Goal: Information Seeking & Learning: Learn about a topic

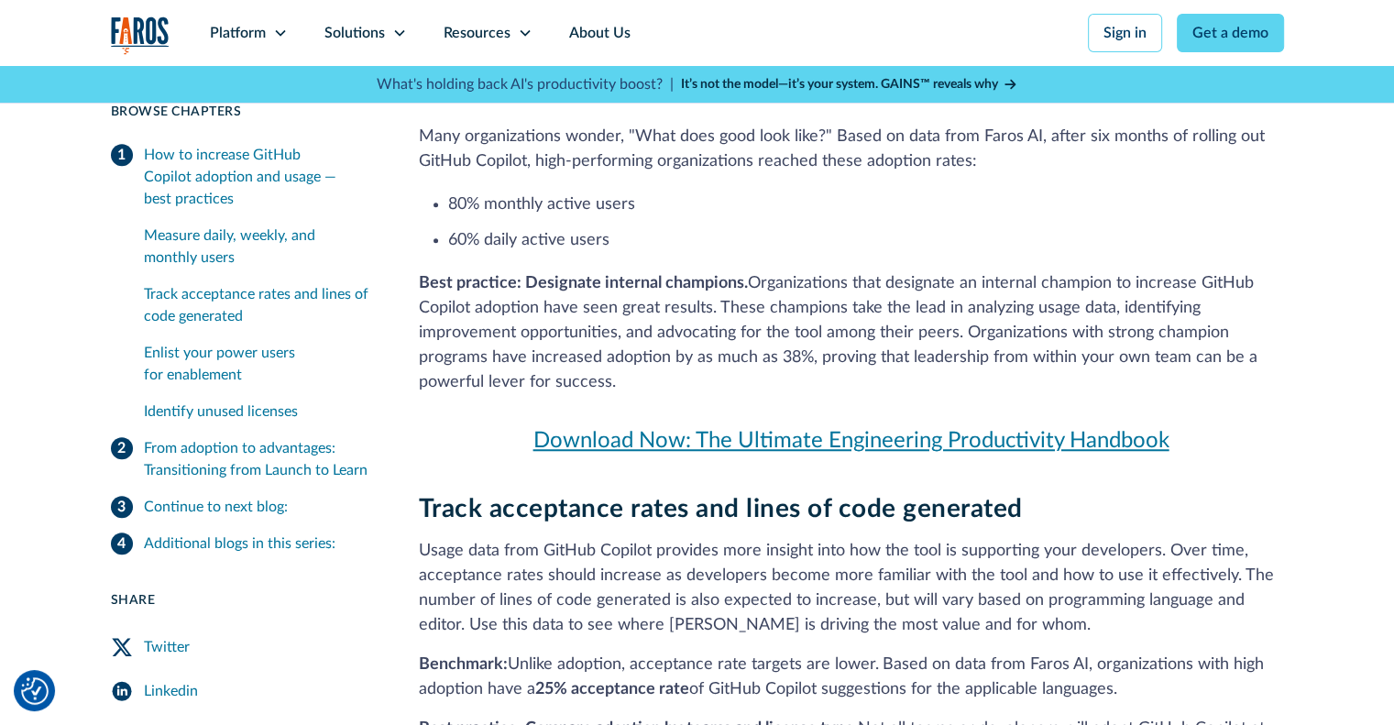
scroll to position [1344, 0]
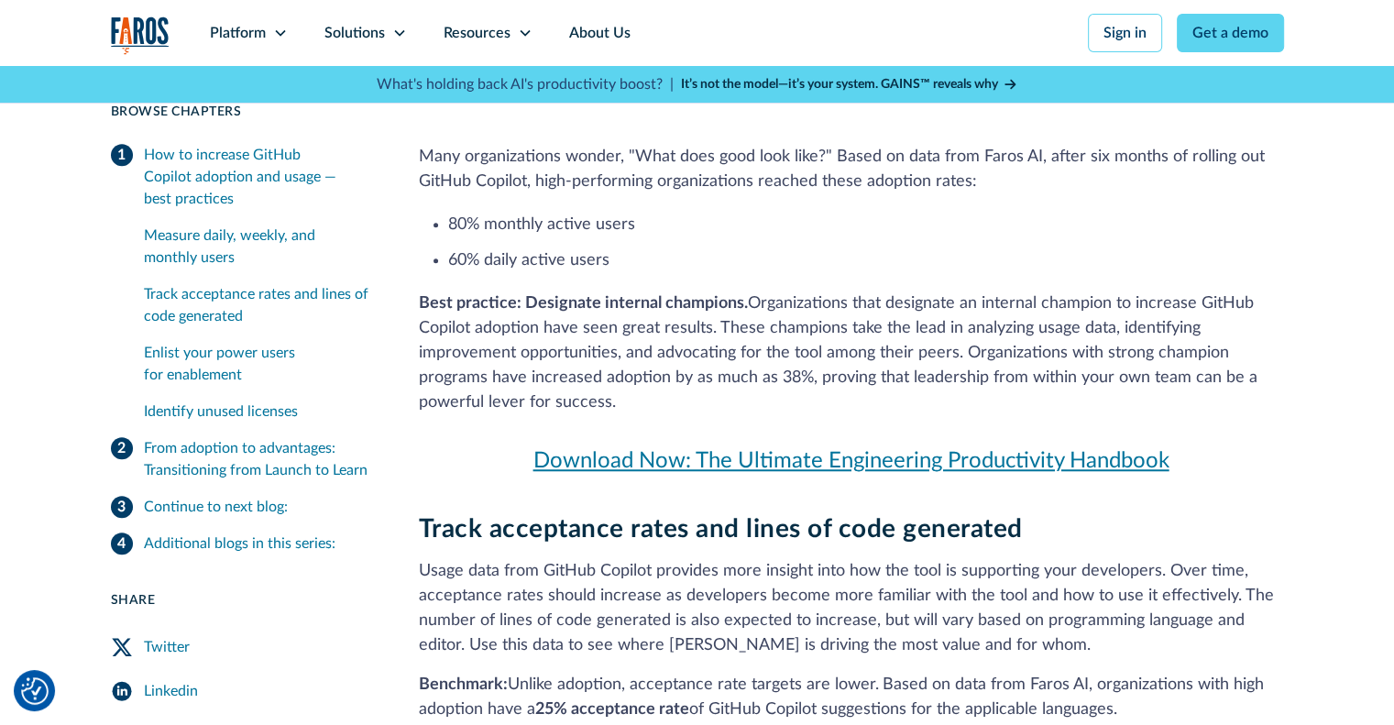
click at [834, 455] on link "Download Now: The Ultimate Engineering Productivity Handbook" at bounding box center [851, 461] width 865 height 33
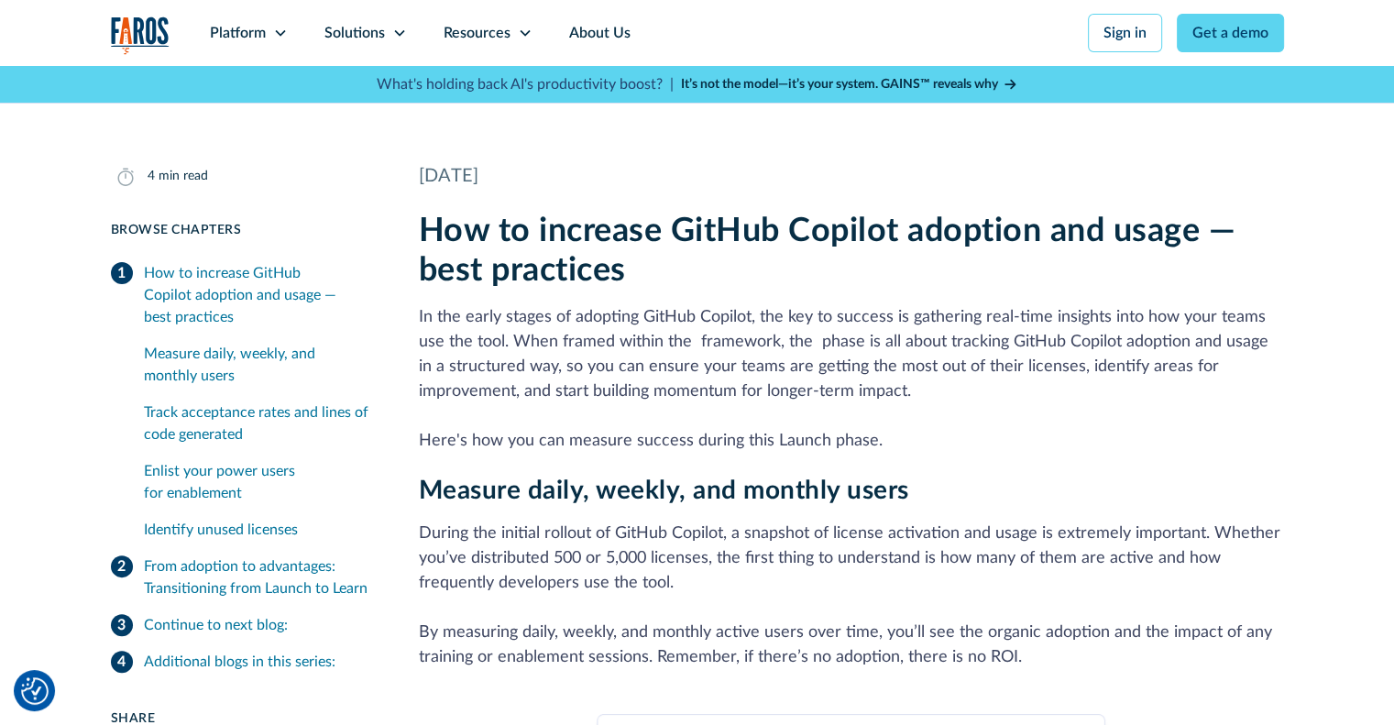
scroll to position [367, 0]
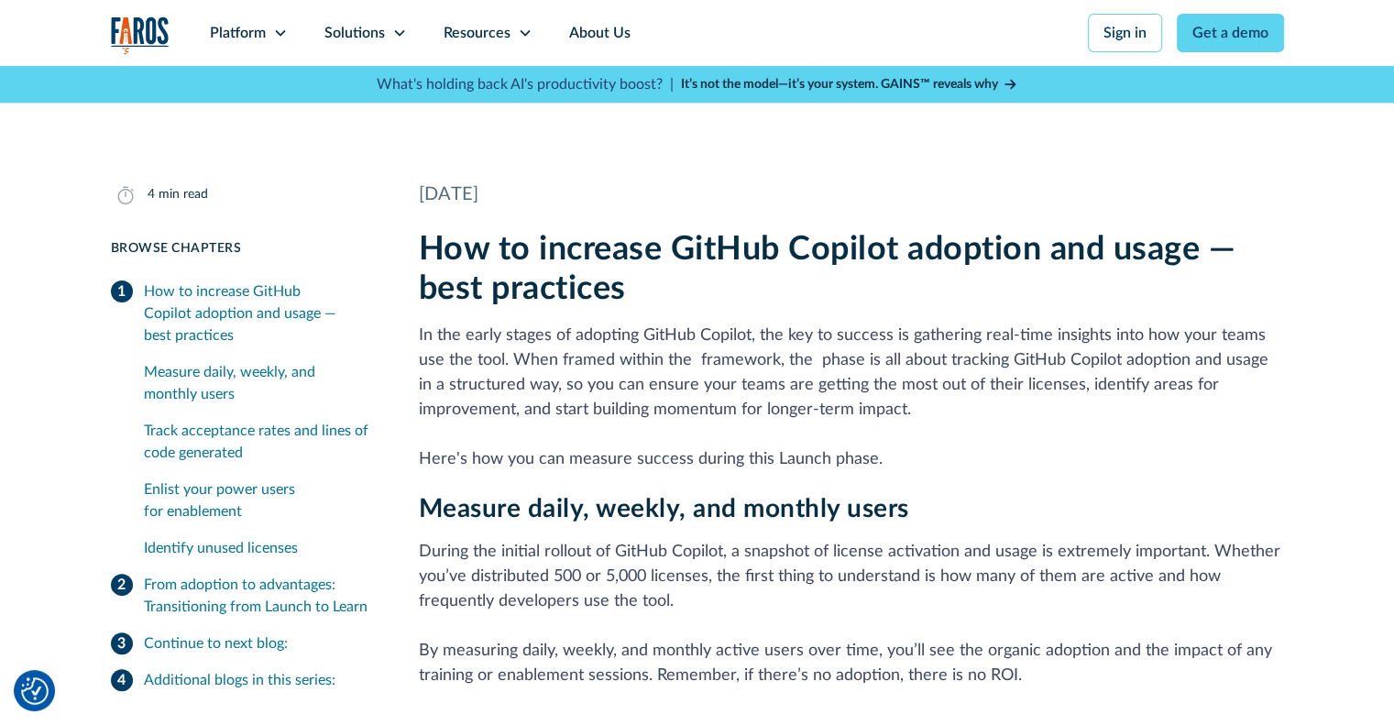
click at [215, 377] on div "Measure daily, weekly, and monthly users" at bounding box center [259, 383] width 231 height 44
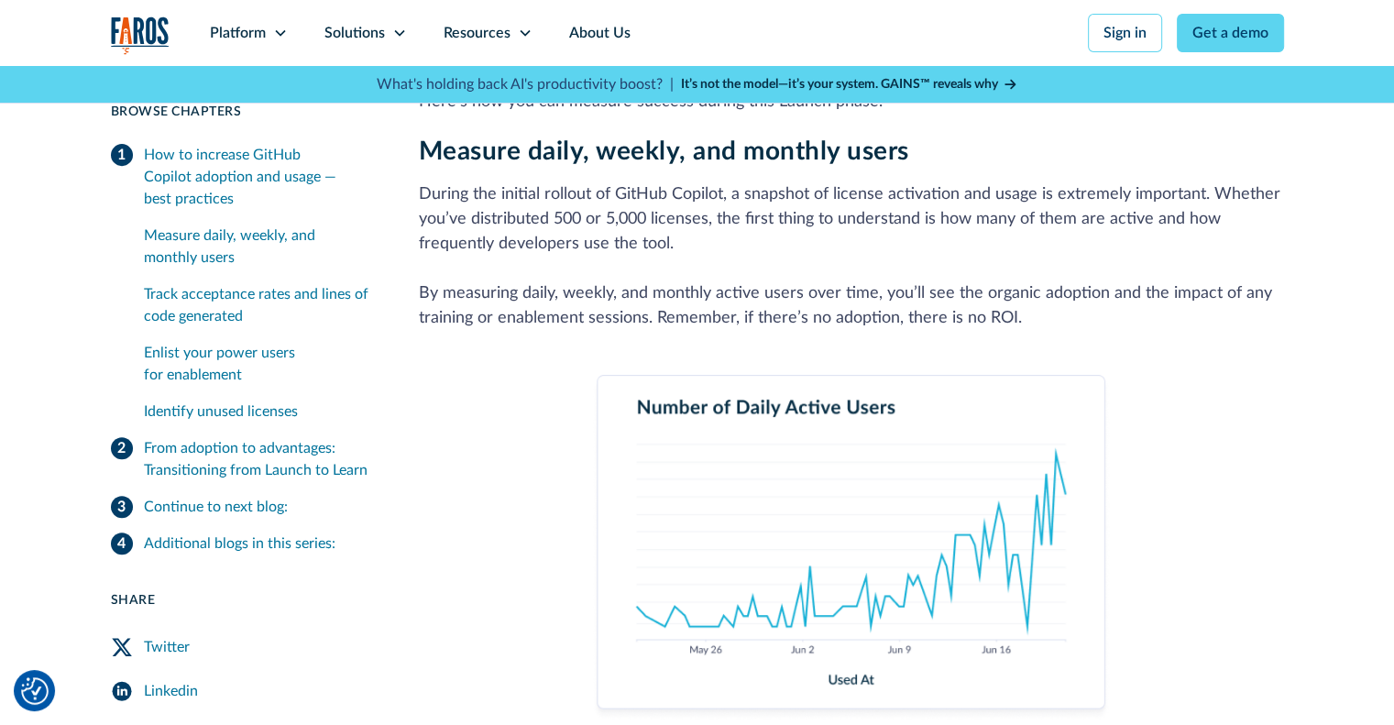
scroll to position [758, 0]
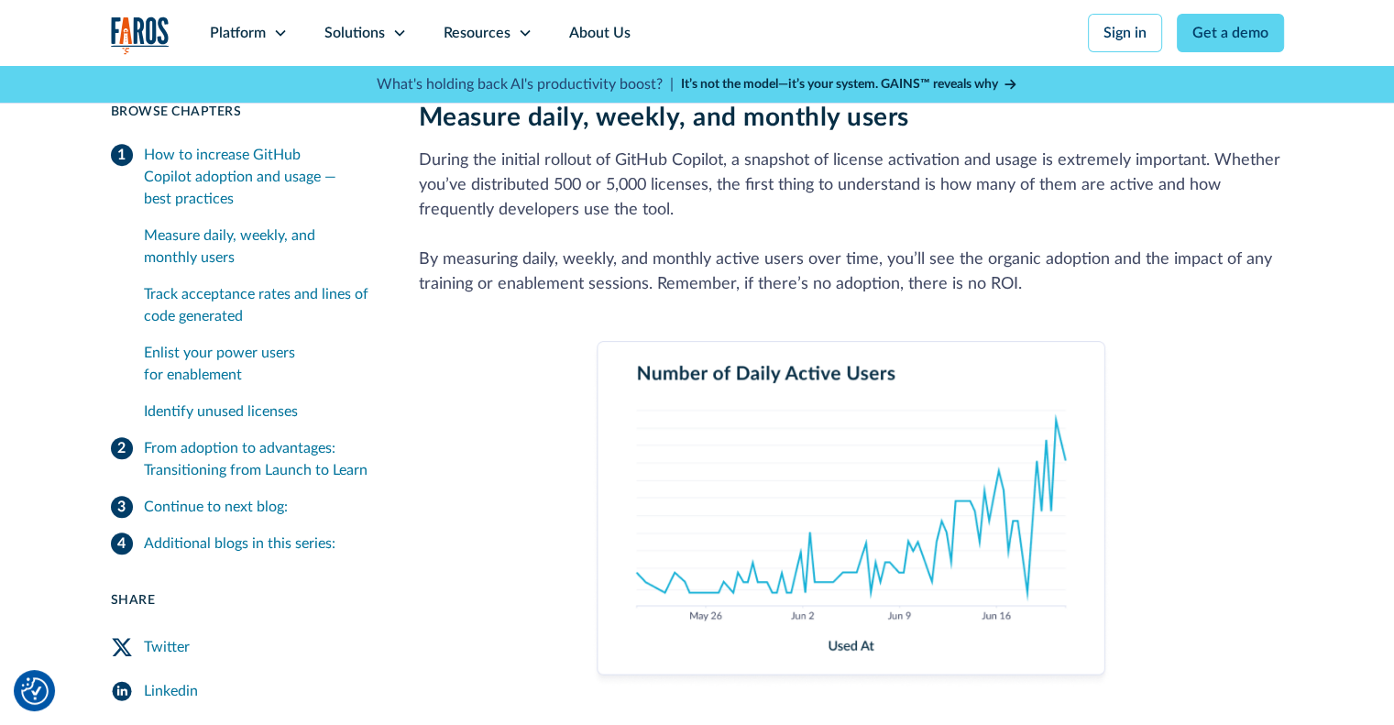
click at [207, 294] on div "Track acceptance rates and lines of code generated" at bounding box center [259, 305] width 231 height 44
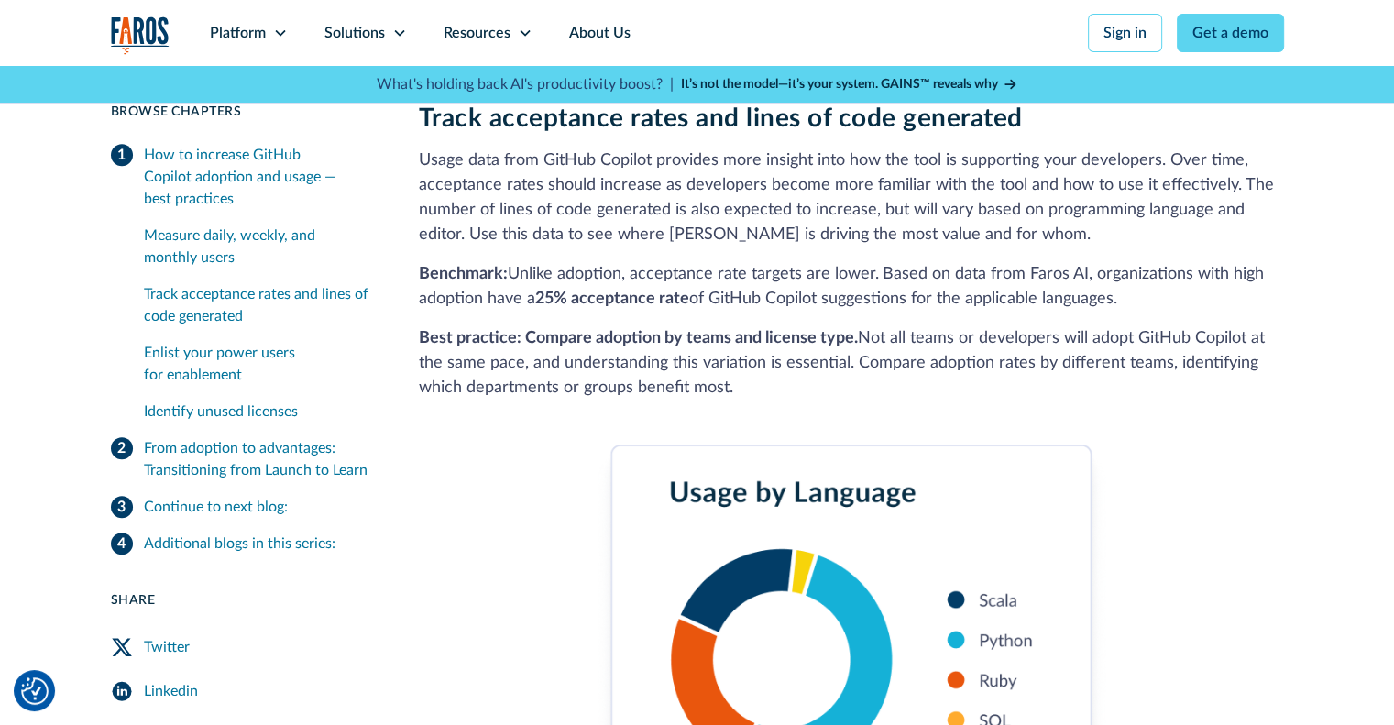
click at [204, 358] on div "Enlist your power users for enablement" at bounding box center [259, 364] width 231 height 44
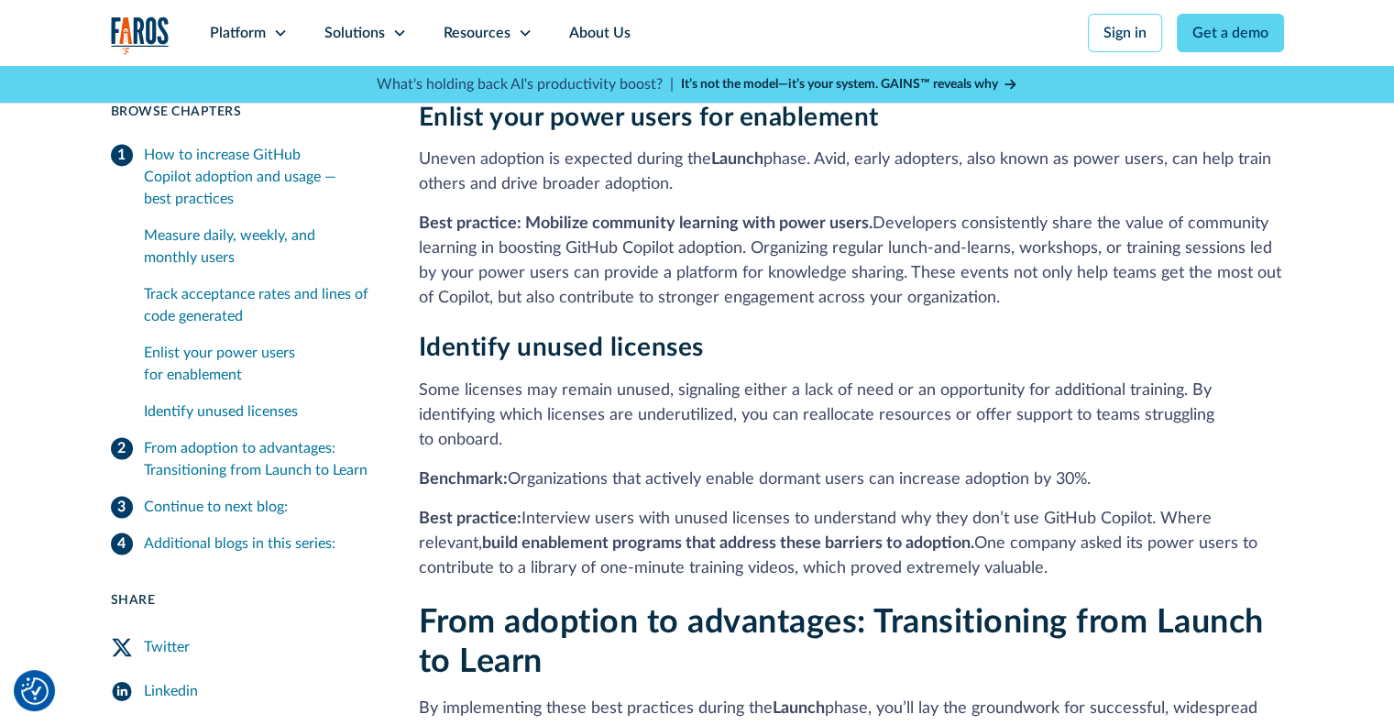
click at [220, 415] on div "Identify unused licenses" at bounding box center [259, 412] width 231 height 22
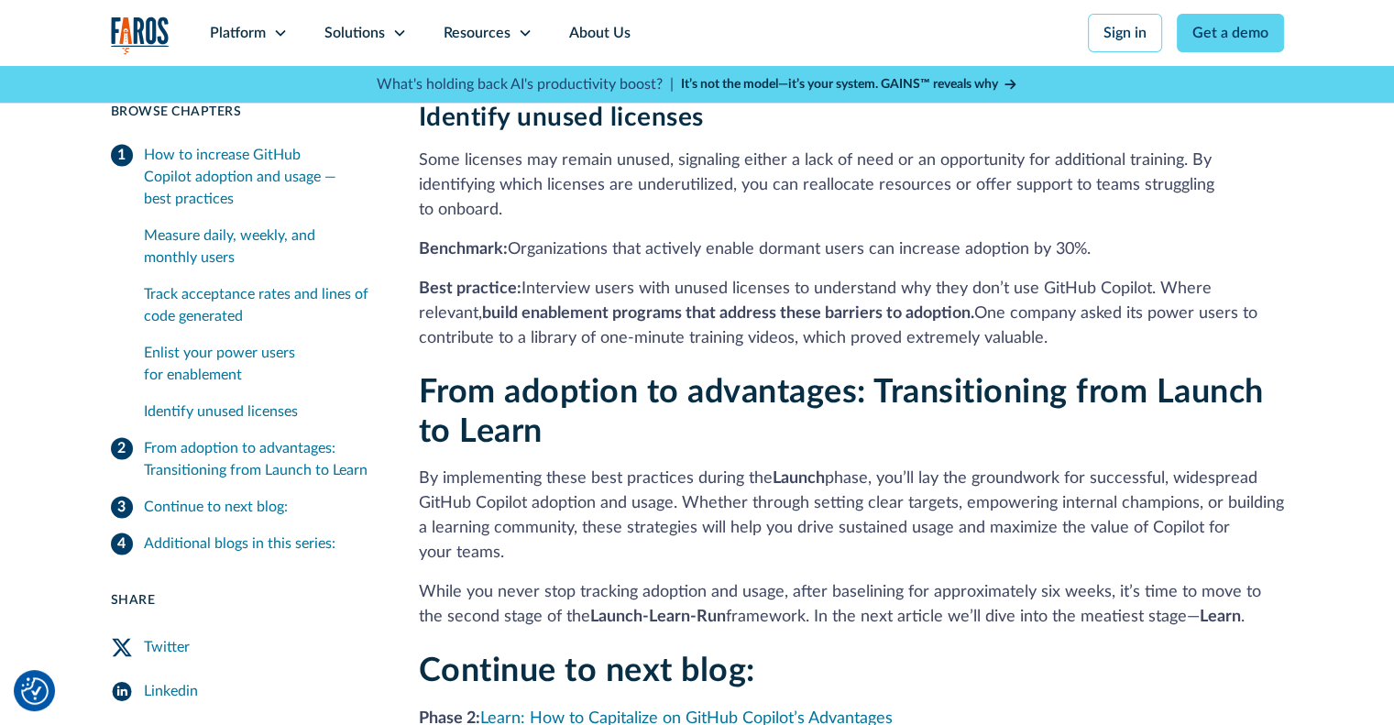
click at [242, 469] on div "From adoption to advantages: Transitioning from Launch to Learn" at bounding box center [259, 459] width 231 height 44
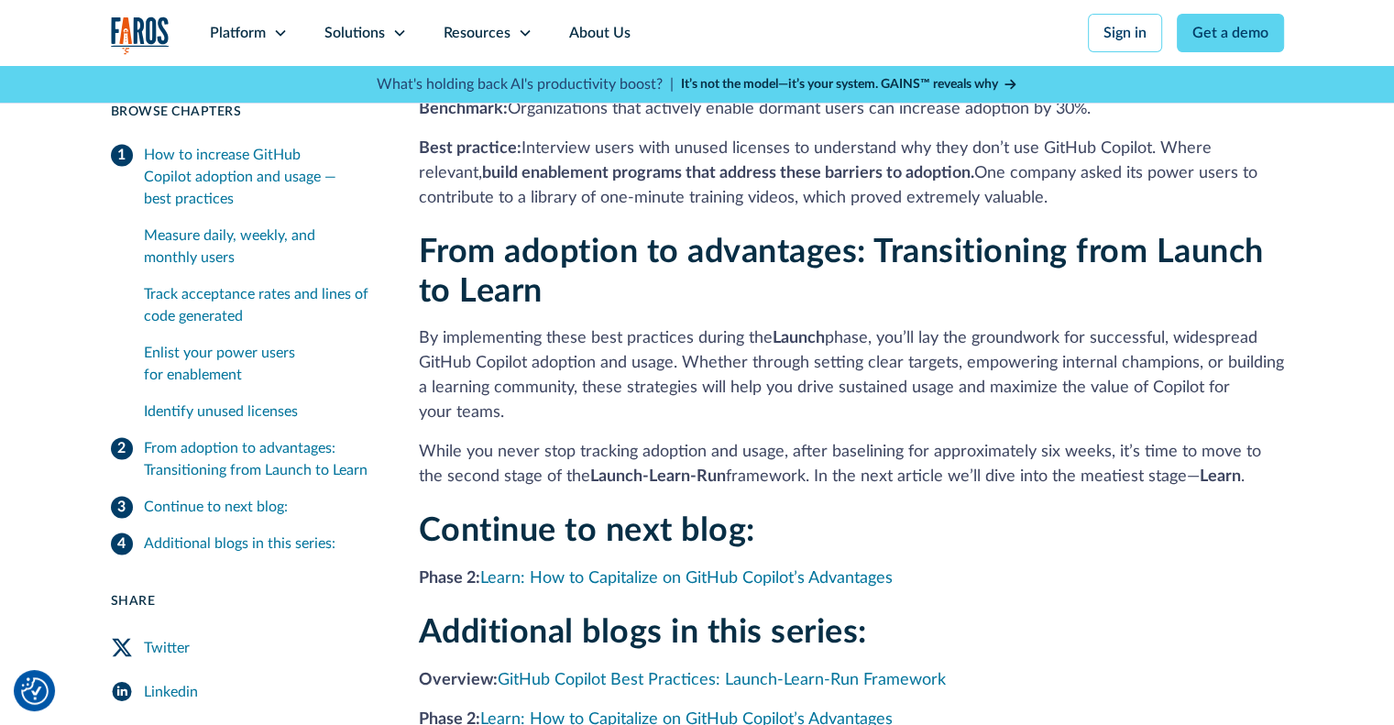
scroll to position [3017, 0]
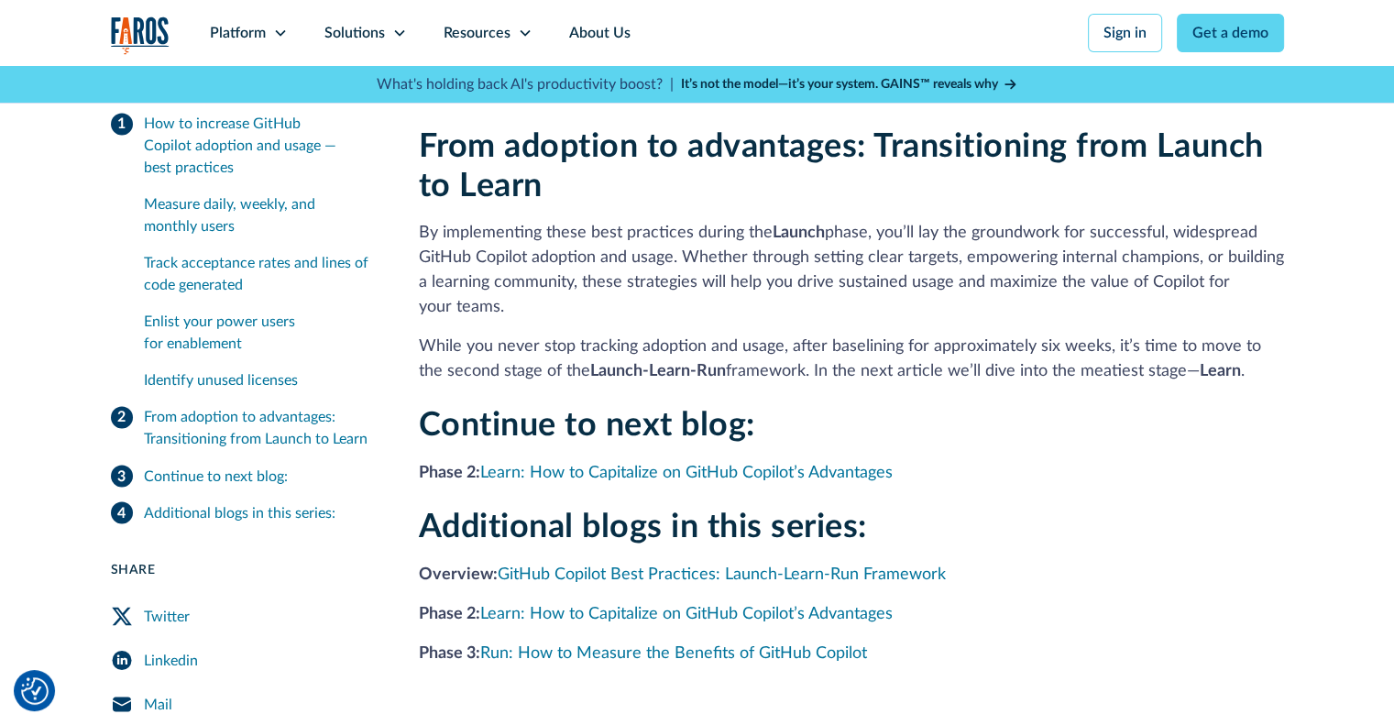
click at [232, 465] on div "Continue to next blog:" at bounding box center [216, 476] width 144 height 22
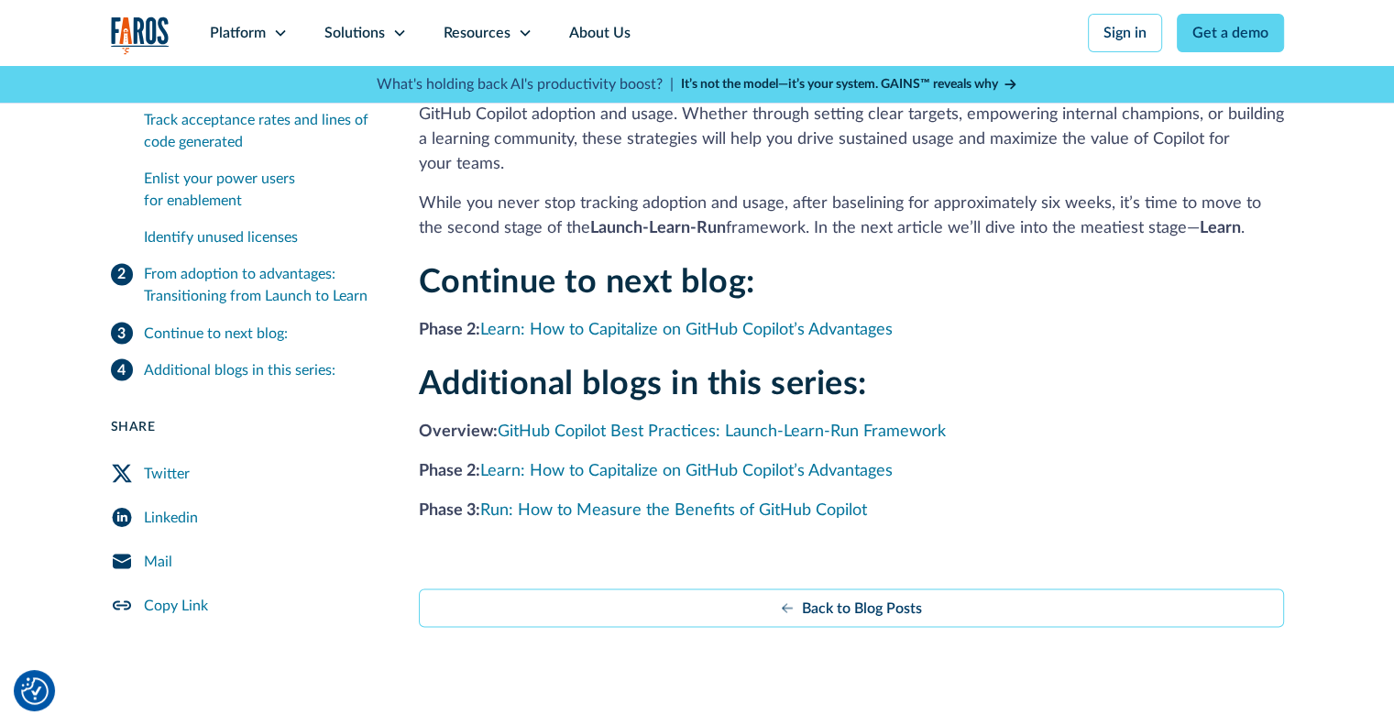
scroll to position [3295, 0]
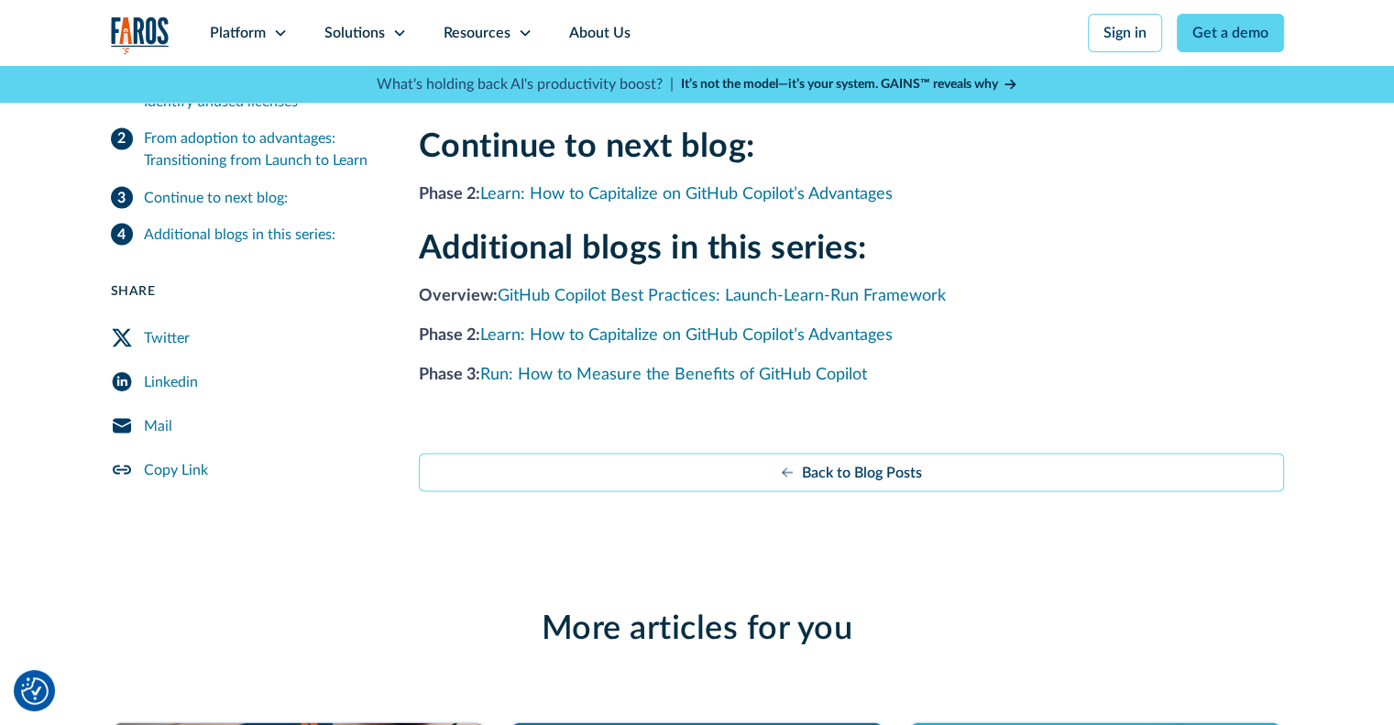
click at [220, 223] on div "Additional blogs in this series:" at bounding box center [240, 234] width 192 height 22
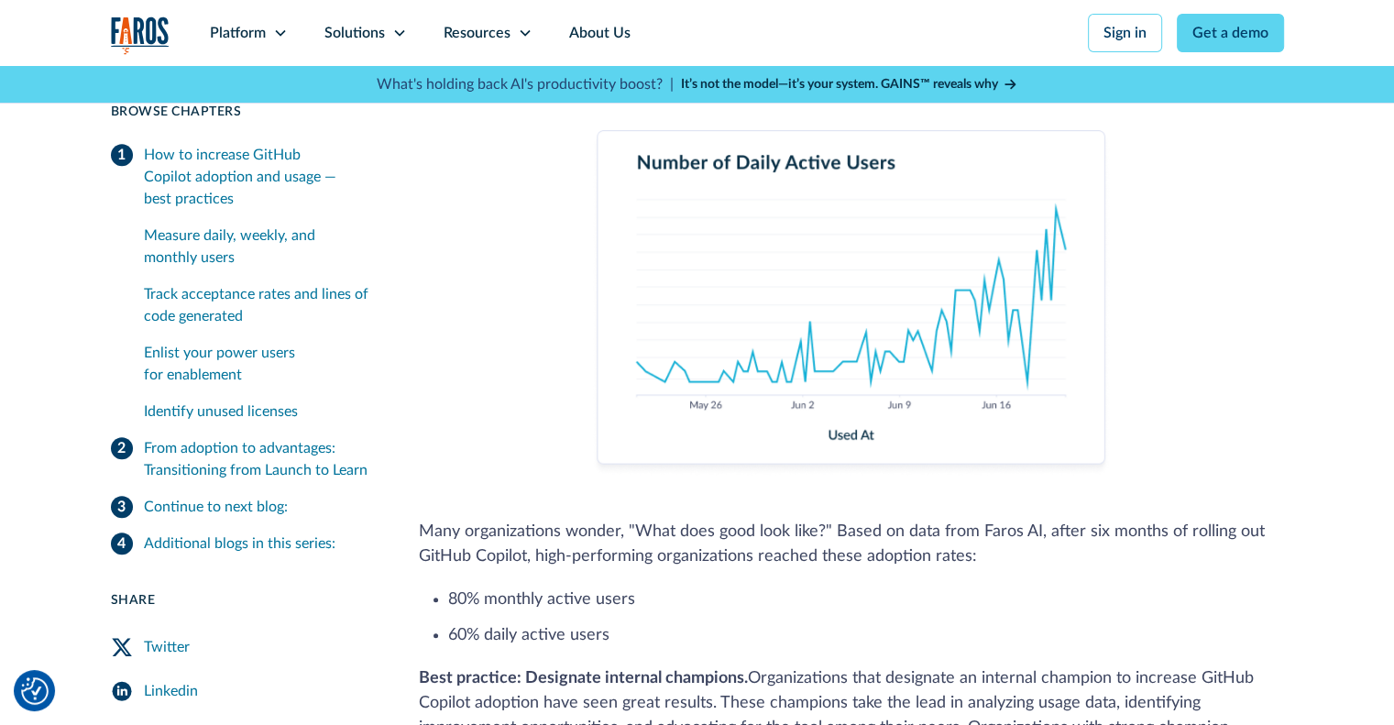
scroll to position [952, 0]
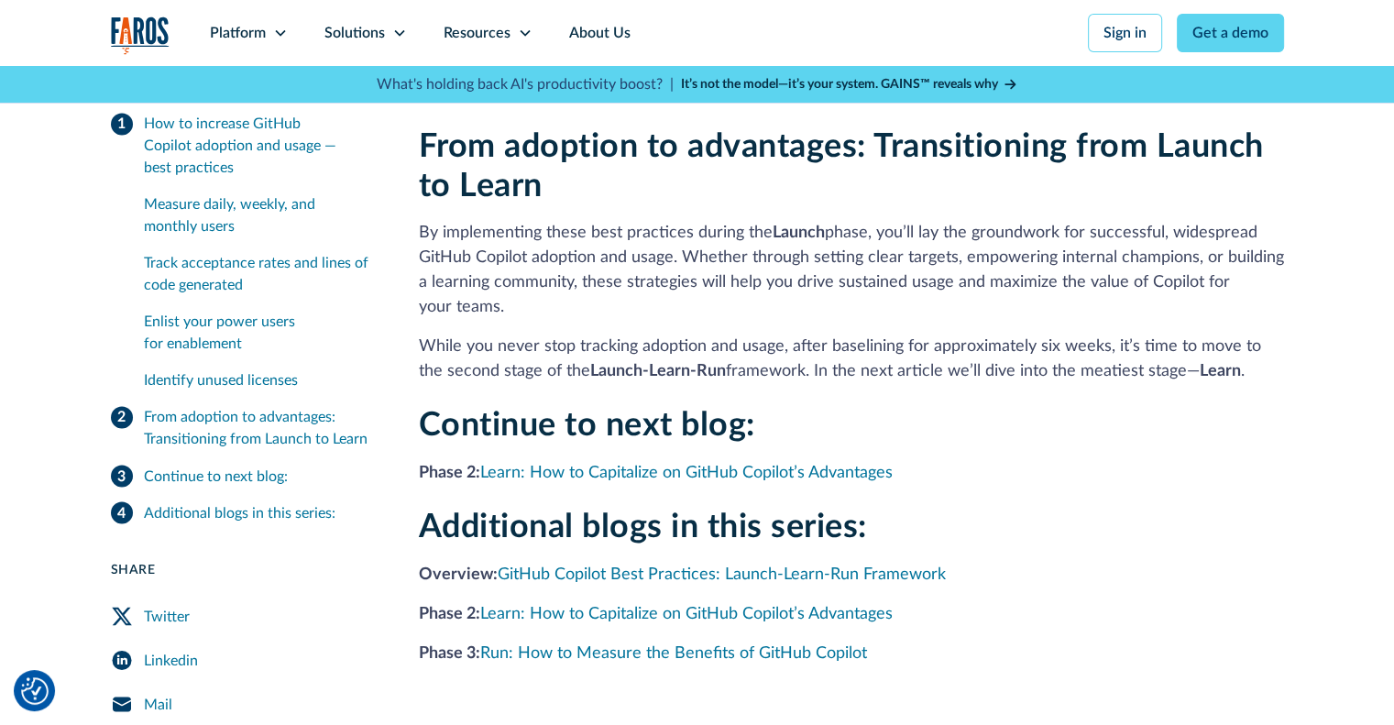
drag, startPoint x: 943, startPoint y: 449, endPoint x: 956, endPoint y: 449, distance: 12.8
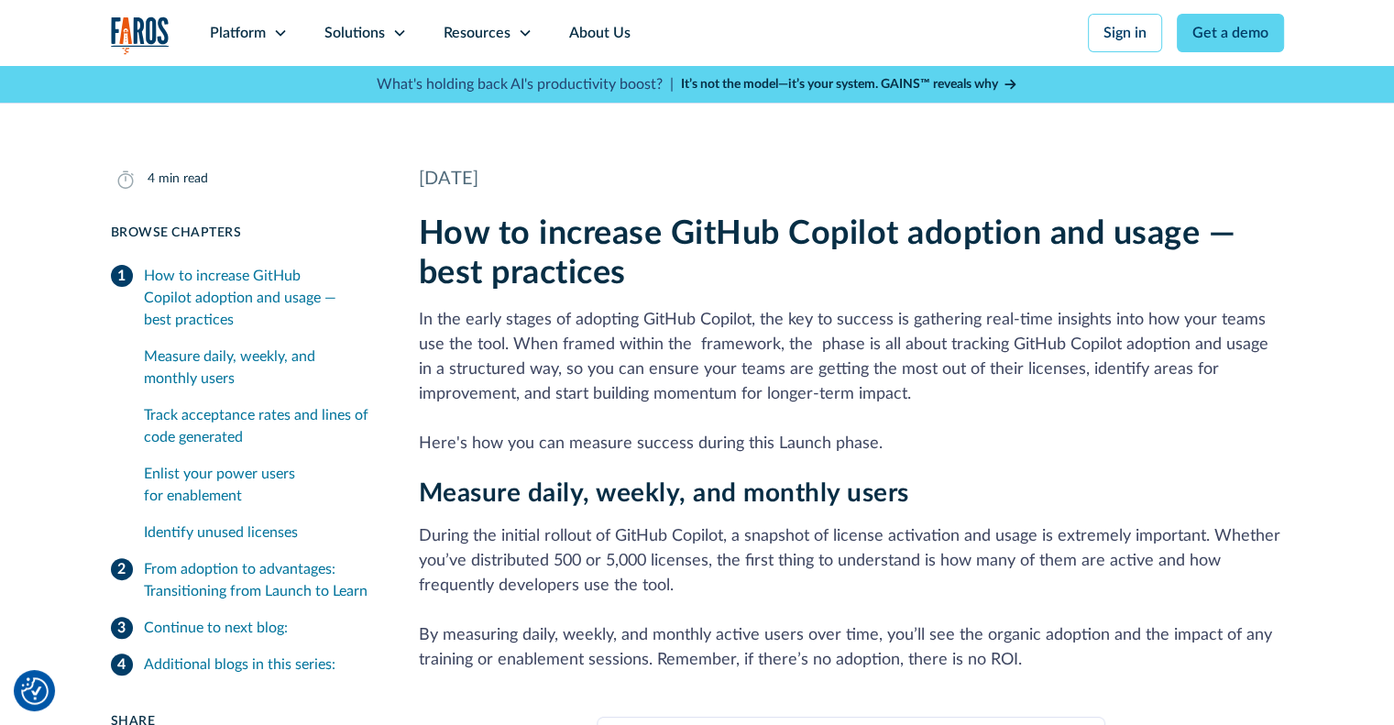
scroll to position [367, 0]
